Goal: Information Seeking & Learning: Learn about a topic

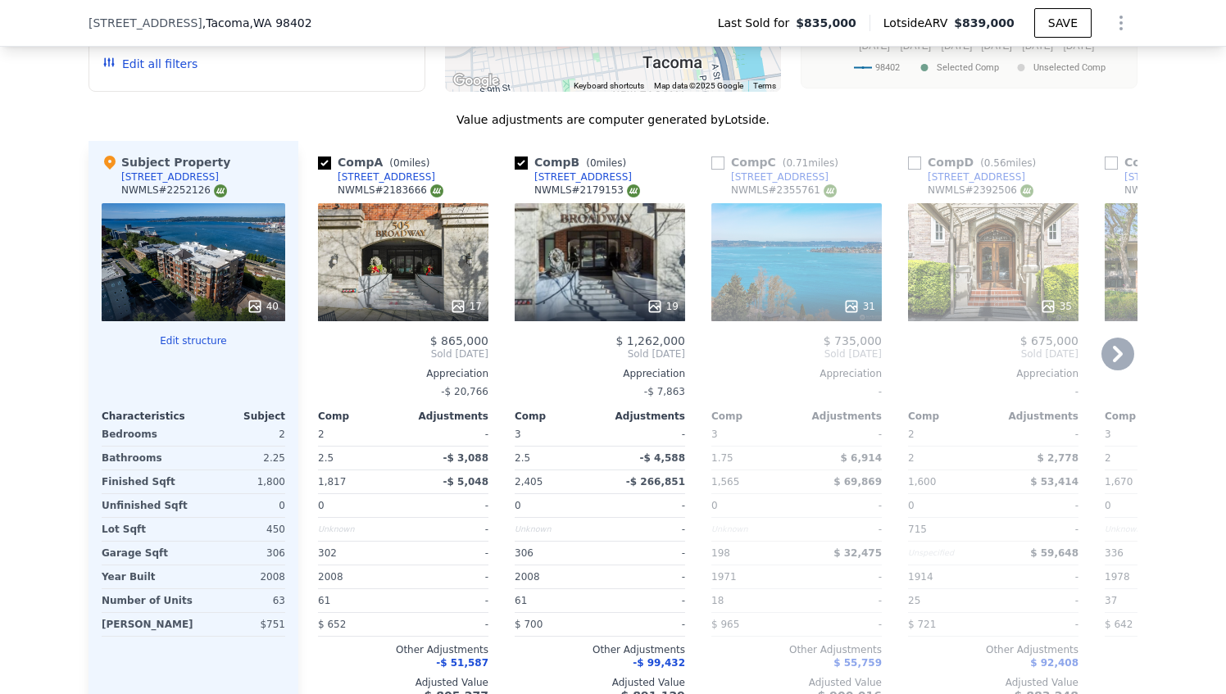
scroll to position [1878, 0]
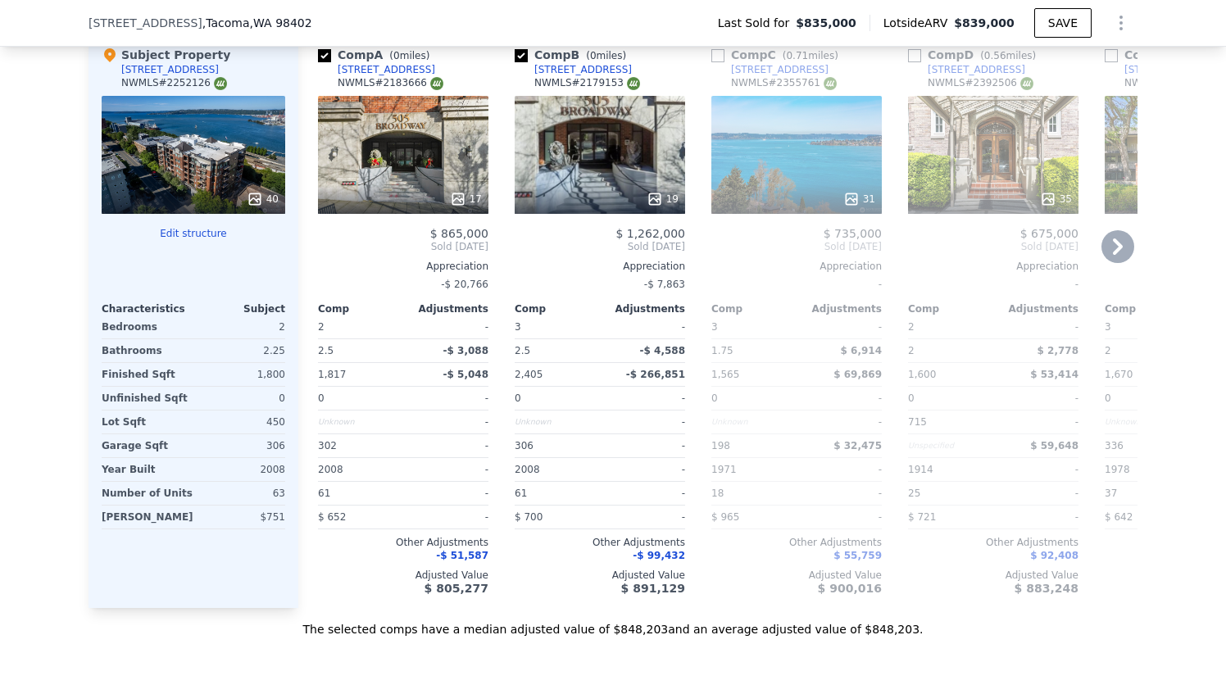
click at [1113, 252] on icon at bounding box center [1118, 246] width 10 height 16
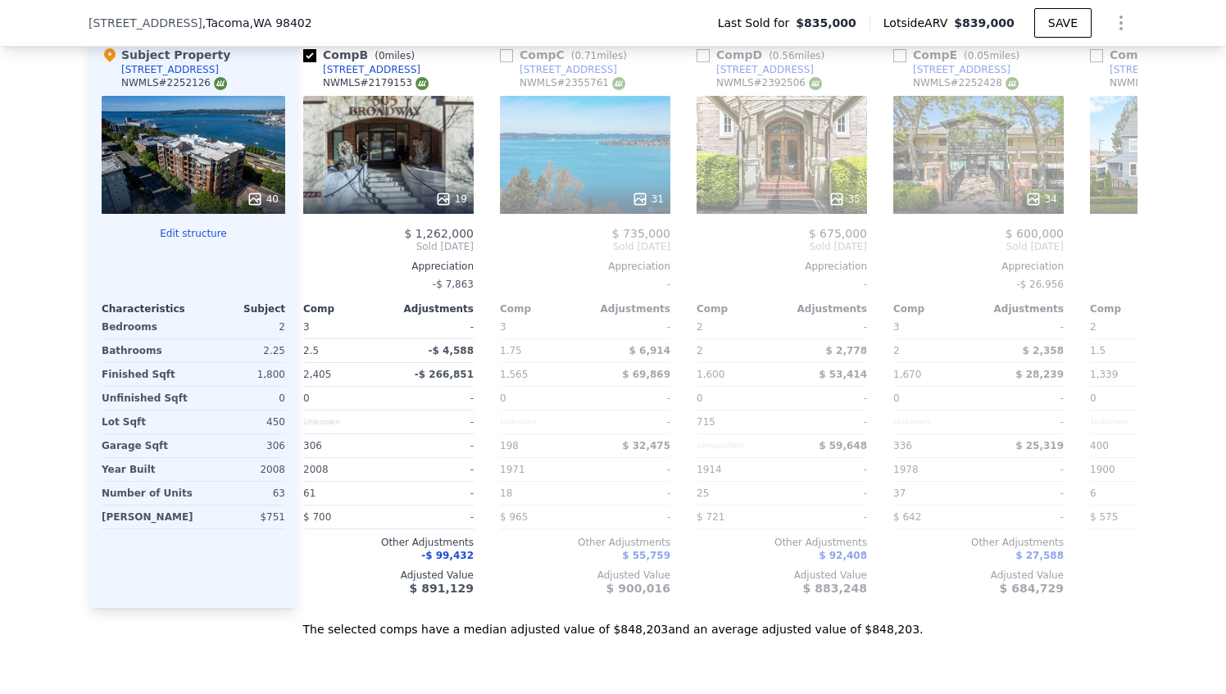
scroll to position [0, 393]
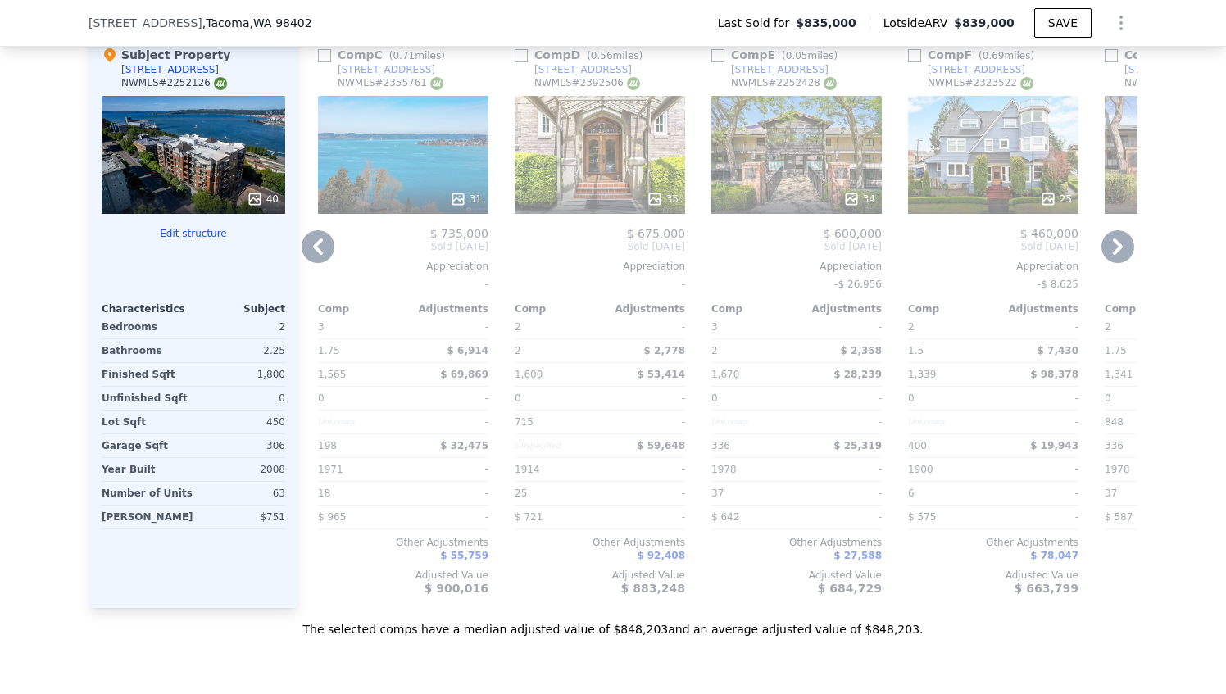
click at [1113, 252] on icon at bounding box center [1118, 246] width 10 height 16
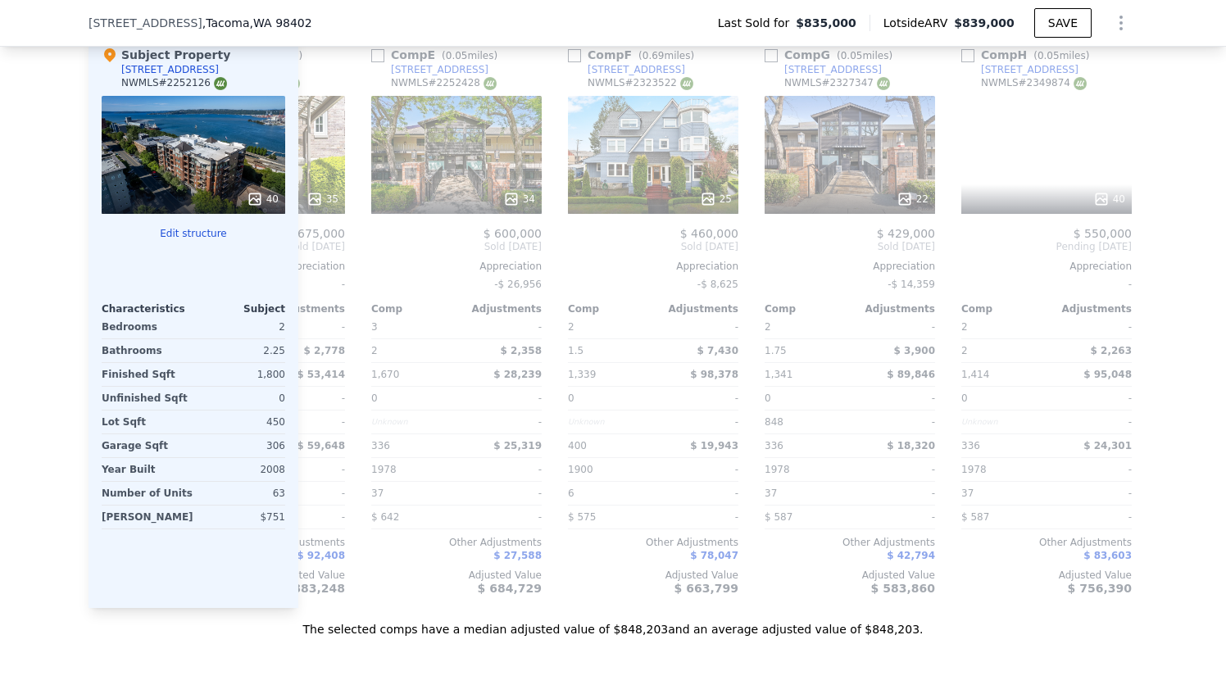
scroll to position [0, 787]
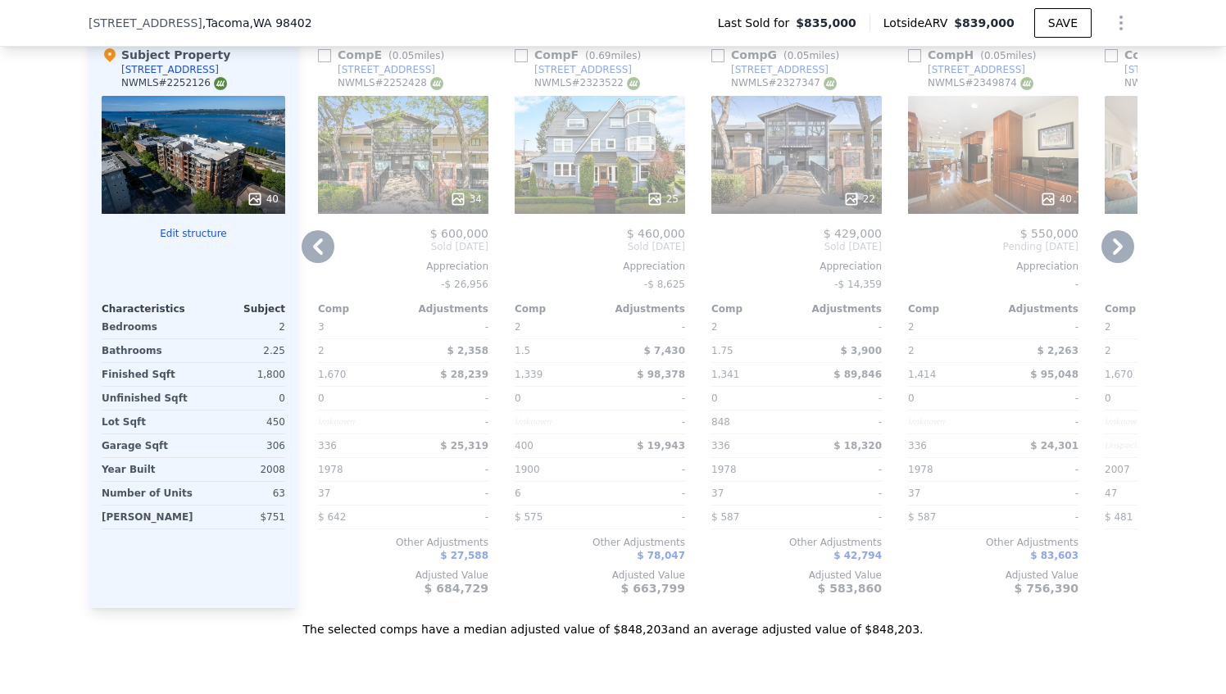
click at [1114, 252] on icon at bounding box center [1118, 246] width 10 height 16
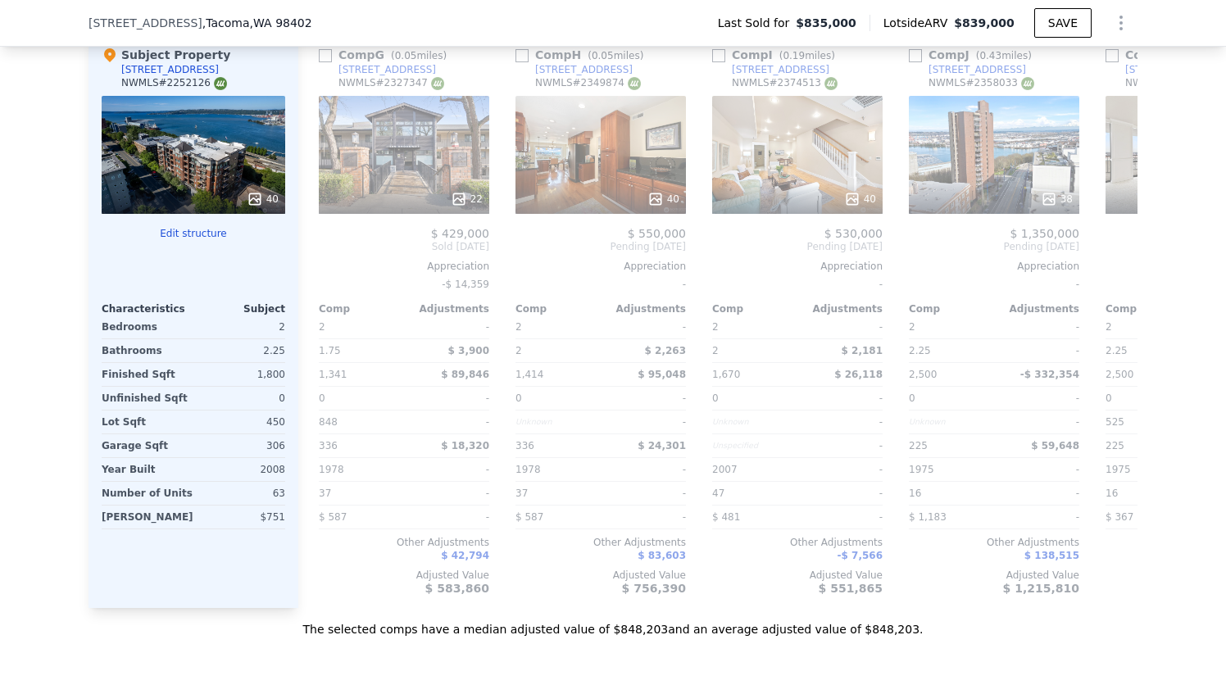
scroll to position [0, 1180]
click at [1114, 252] on icon at bounding box center [1118, 246] width 10 height 16
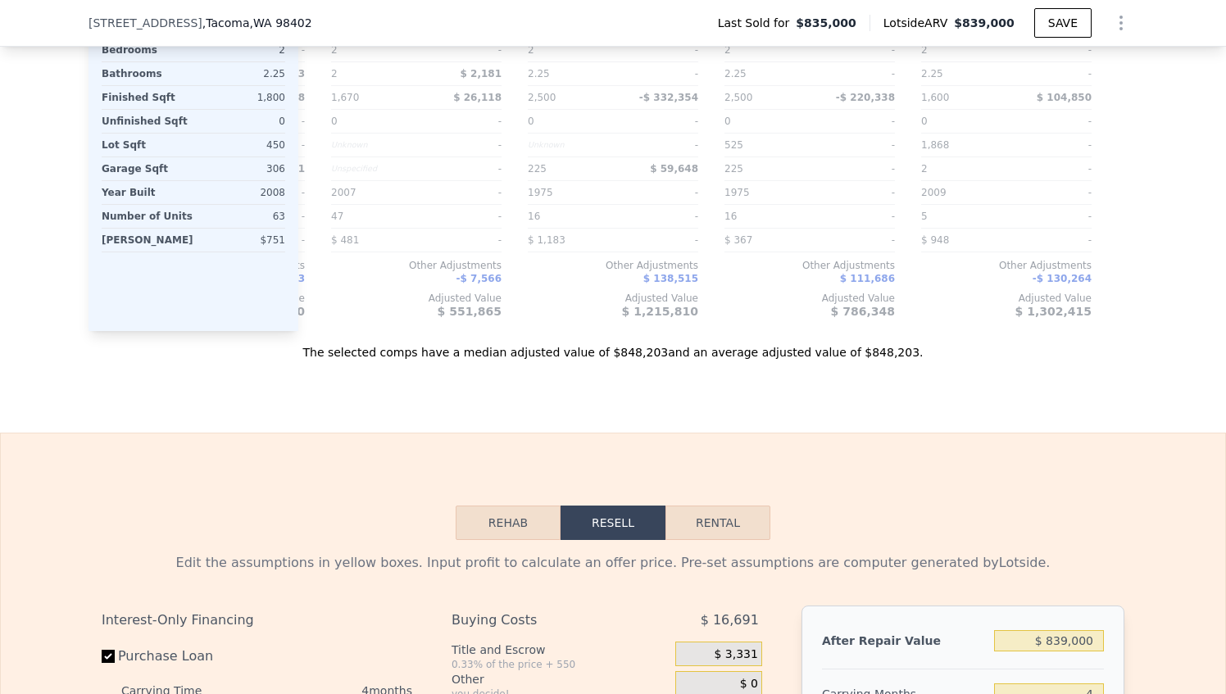
scroll to position [2288, 0]
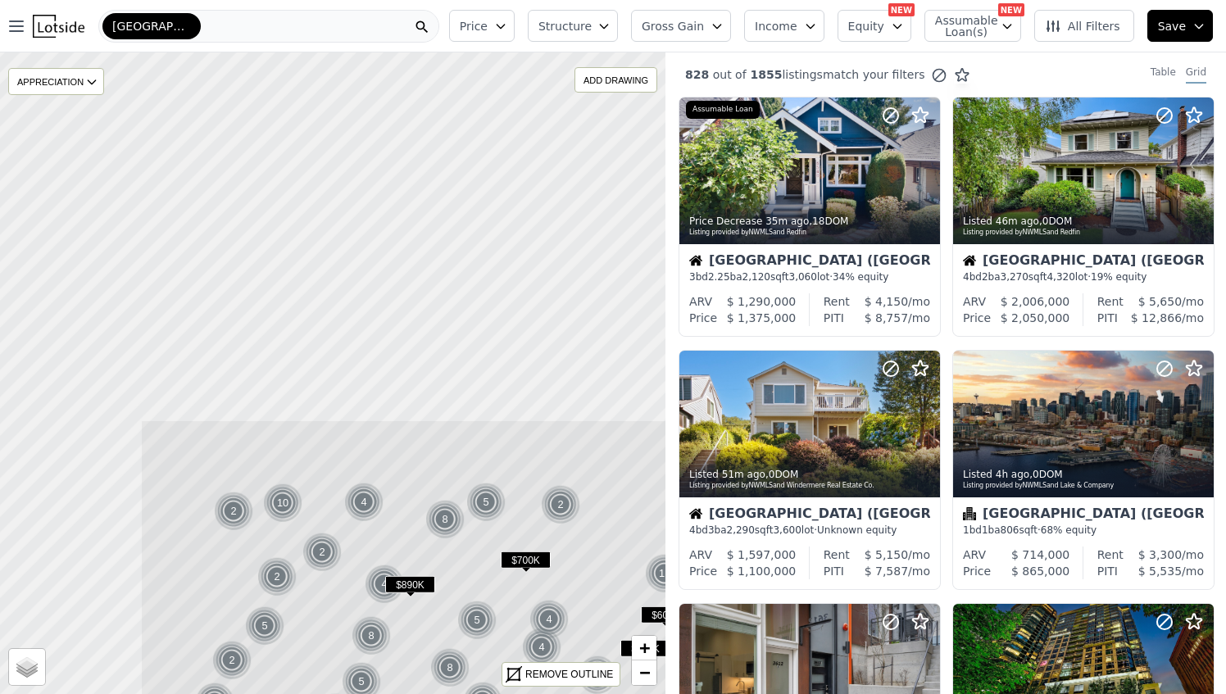
drag, startPoint x: 359, startPoint y: 135, endPoint x: 567, endPoint y: 568, distance: 480.2
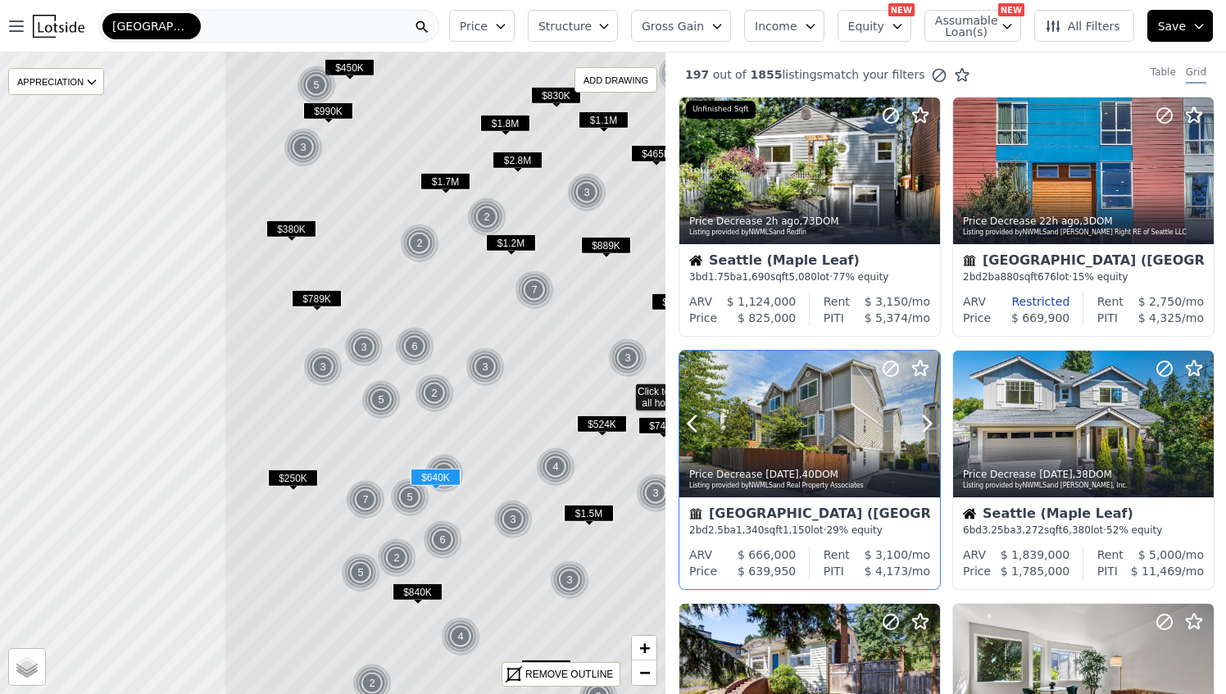
drag, startPoint x: 403, startPoint y: 384, endPoint x: 693, endPoint y: 398, distance: 290.5
click at [693, 398] on div "2 2 4 $950K 2 3 $1.5M $988K 4 2 $1.2M $690K $2.8M $1.8M $1.2M 2 $450K 5 $380K $…" at bounding box center [613, 399] width 1226 height 694
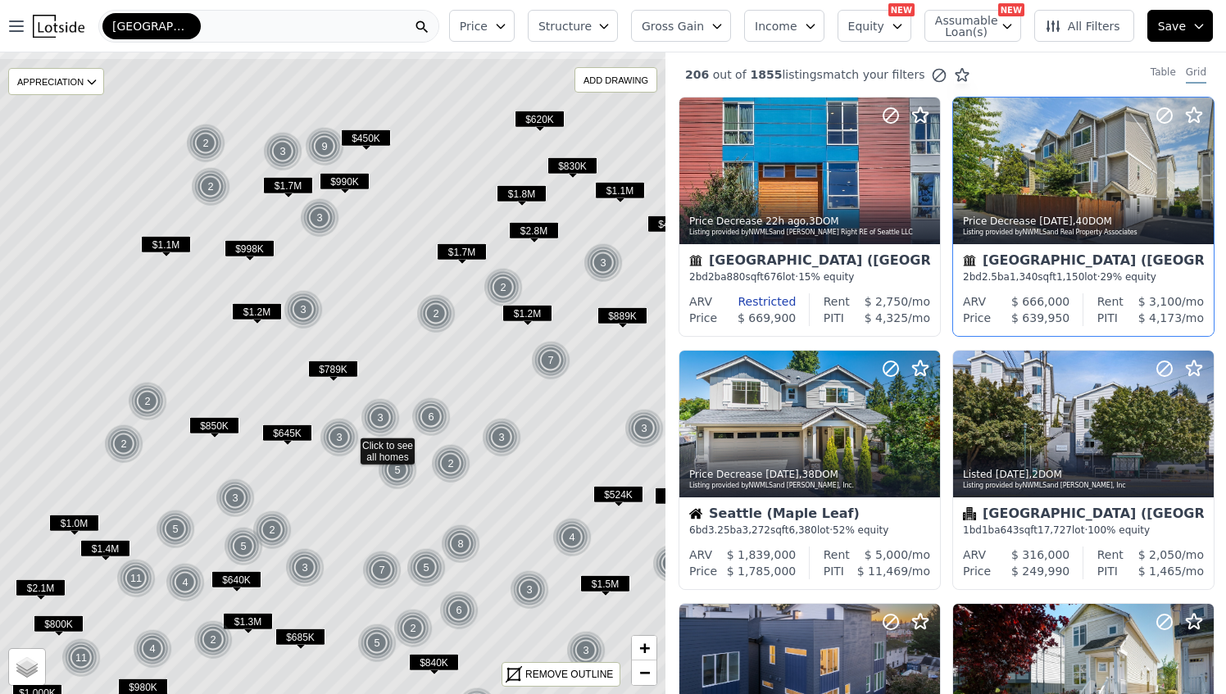
drag, startPoint x: 549, startPoint y: 197, endPoint x: 565, endPoint y: 268, distance: 73.2
click at [565, 268] on icon at bounding box center [349, 444] width 802 height 774
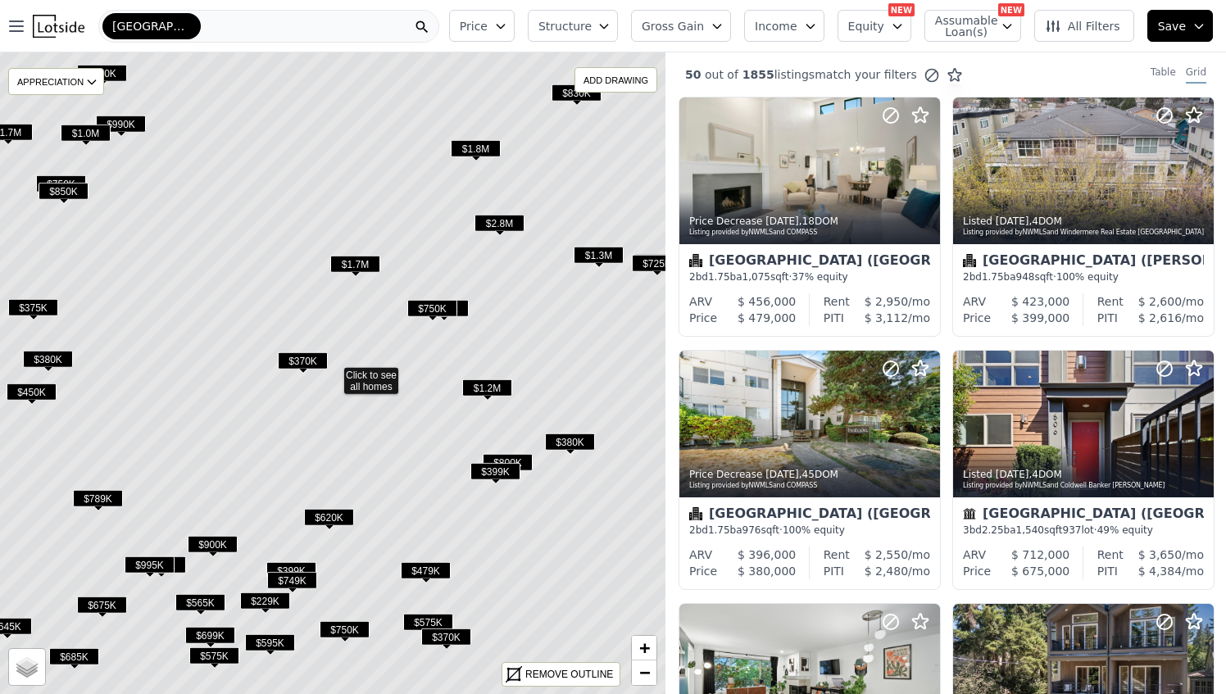
click at [475, 146] on span "$1.8M" at bounding box center [476, 148] width 50 height 17
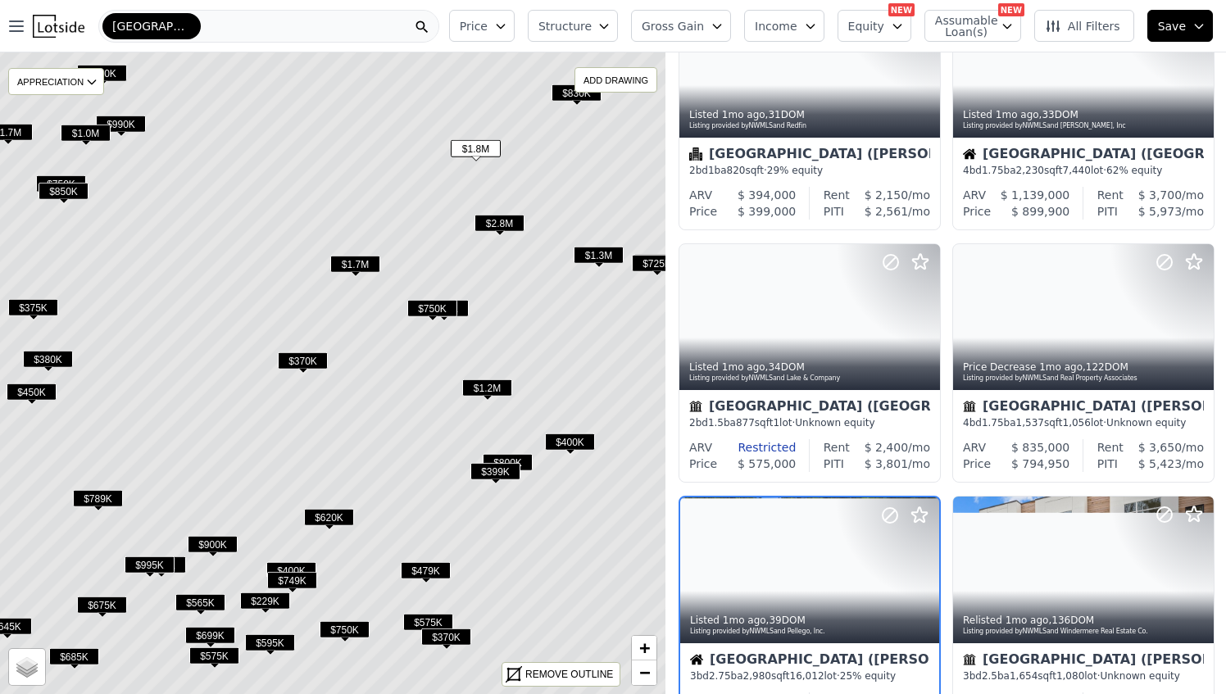
scroll to position [1082, 0]
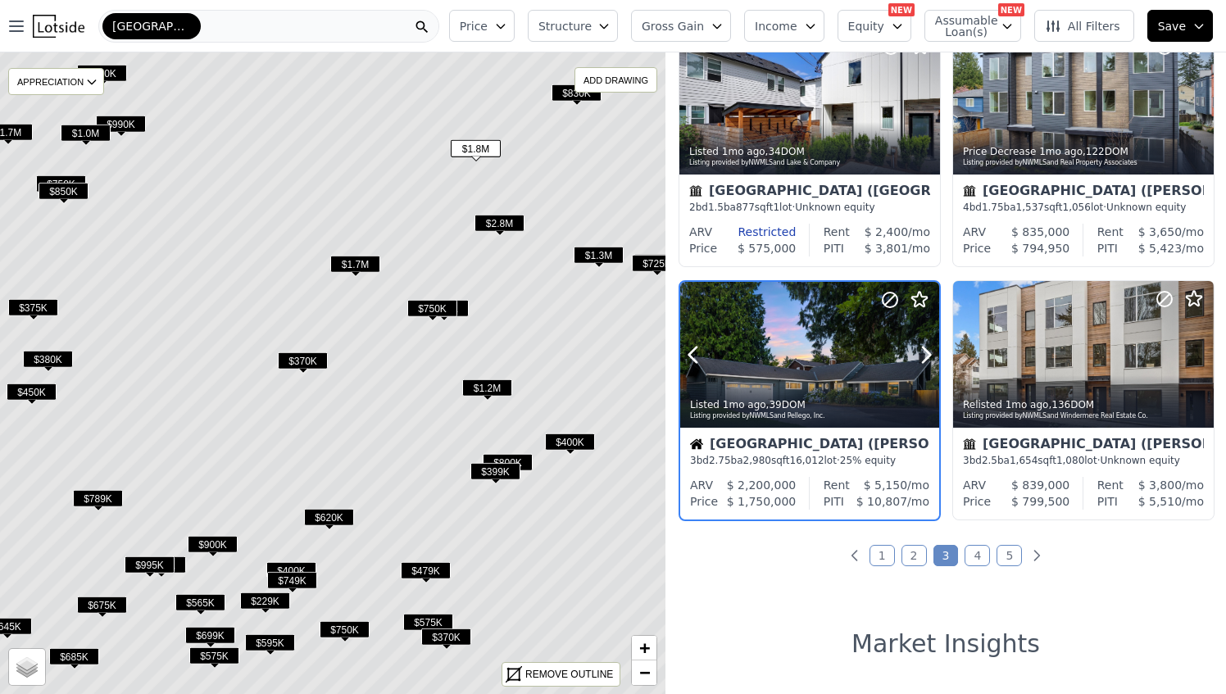
click at [820, 377] on div at bounding box center [809, 390] width 259 height 30
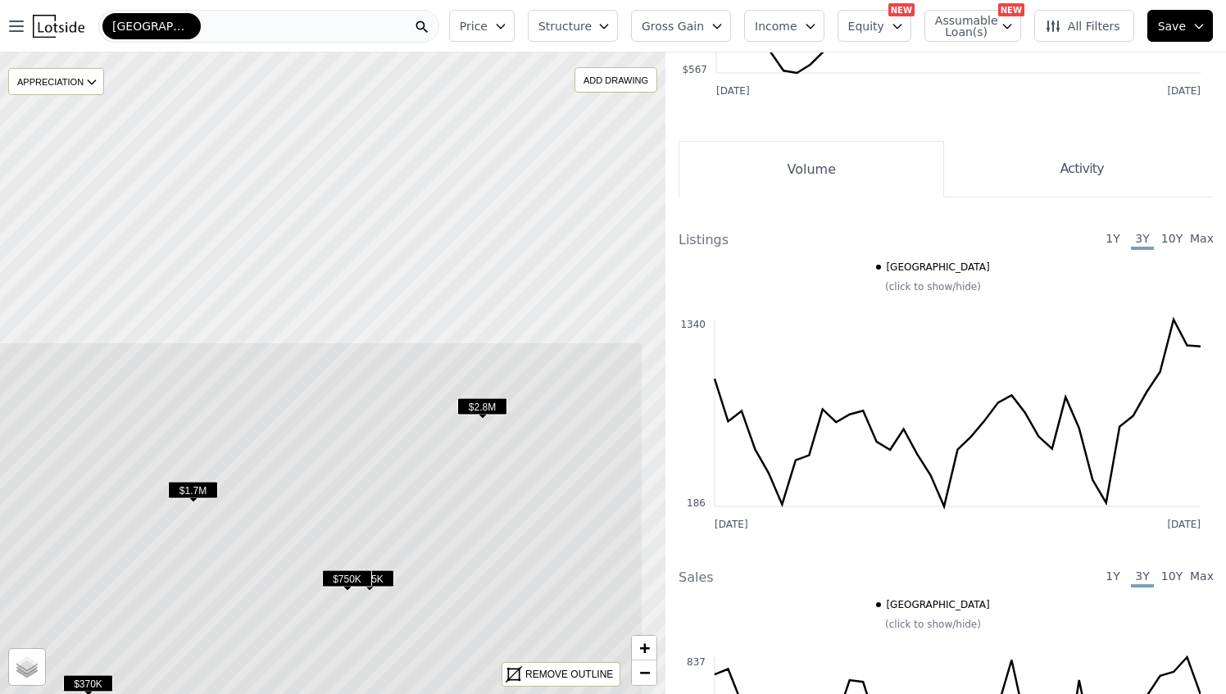
drag, startPoint x: 527, startPoint y: 381, endPoint x: 437, endPoint y: 736, distance: 366.1
click at [437, 693] on html "Open main menu Seattle Price Structure Gross Gain Income Equity NEW Assumable L…" at bounding box center [613, 347] width 1226 height 694
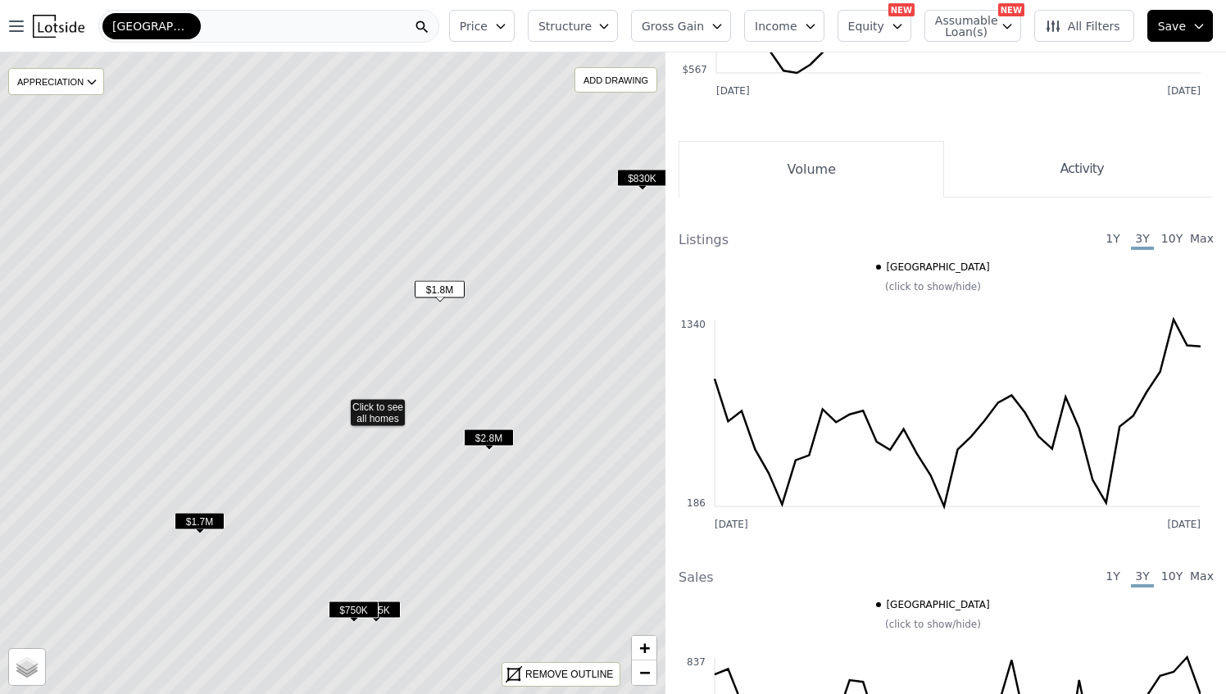
drag, startPoint x: 500, startPoint y: 258, endPoint x: 561, endPoint y: 315, distance: 83.5
click at [521, 425] on icon at bounding box center [340, 405] width 802 height 774
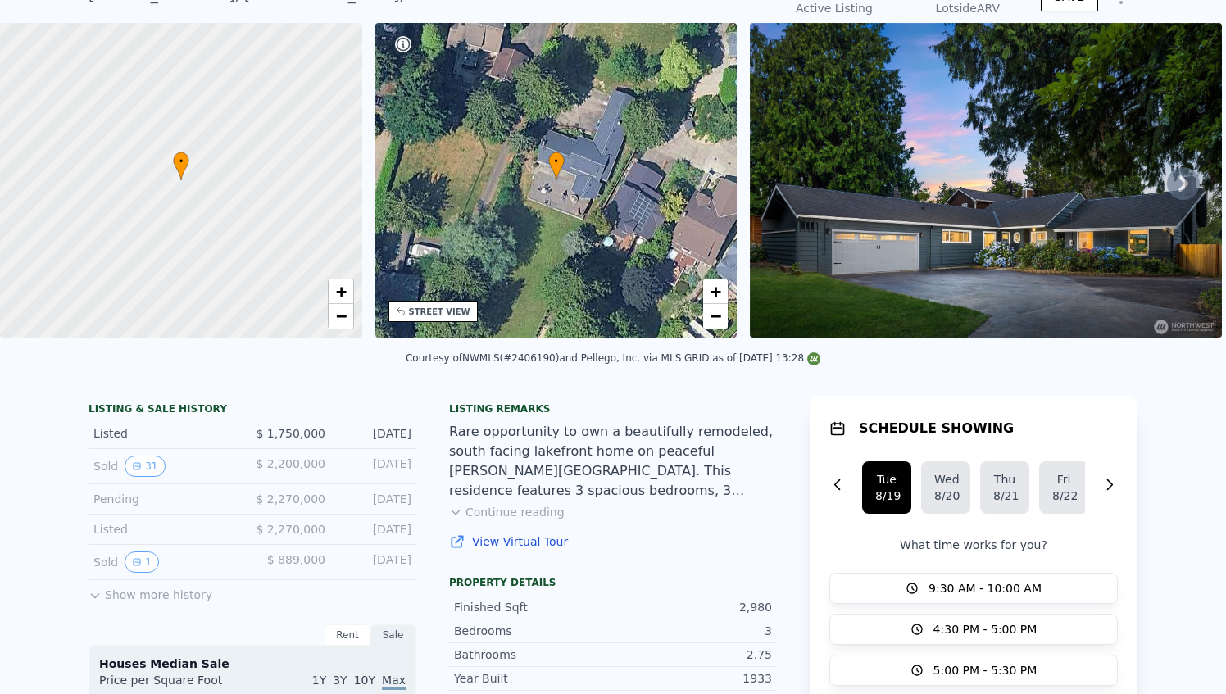
scroll to position [6, 0]
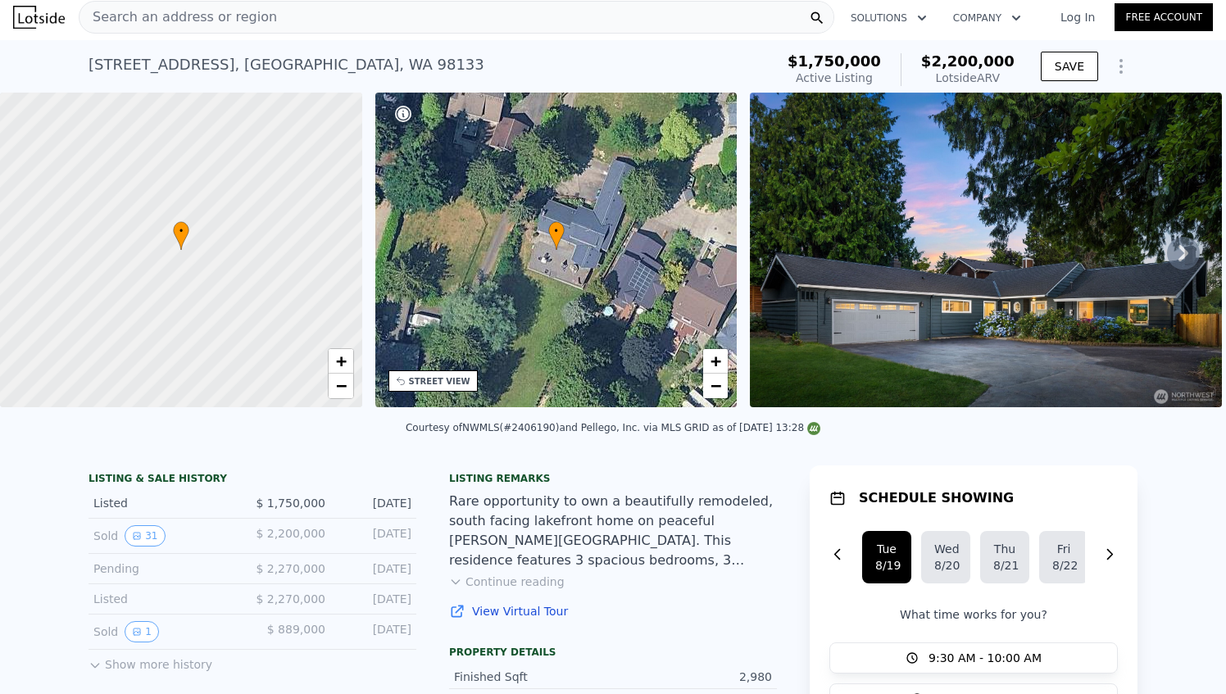
click at [556, 230] on span "•" at bounding box center [556, 231] width 16 height 15
click at [715, 353] on span "+" at bounding box center [716, 361] width 11 height 20
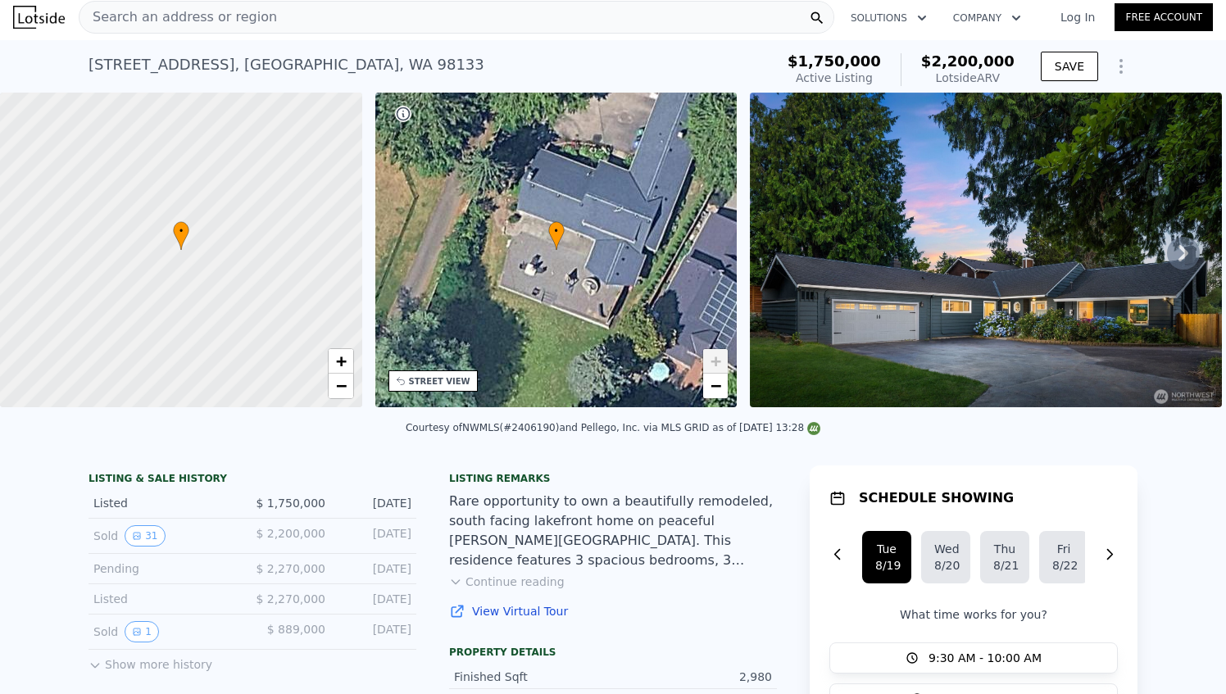
click at [715, 353] on span "+" at bounding box center [716, 361] width 11 height 20
click at [716, 366] on span "+" at bounding box center [716, 361] width 11 height 20
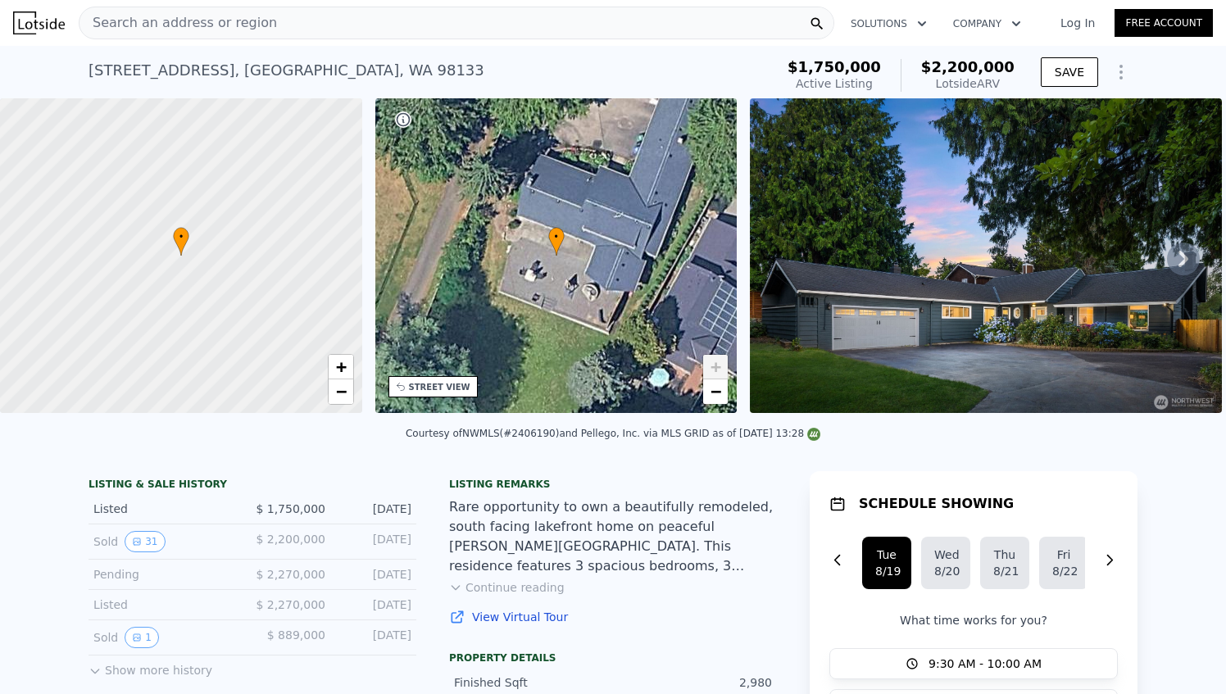
click at [995, 26] on button "Company" at bounding box center [987, 24] width 94 height 30
click at [997, 71] on link "About Lotside" at bounding box center [1032, 63] width 184 height 30
